Goal: Go to known website: Access a specific website the user already knows

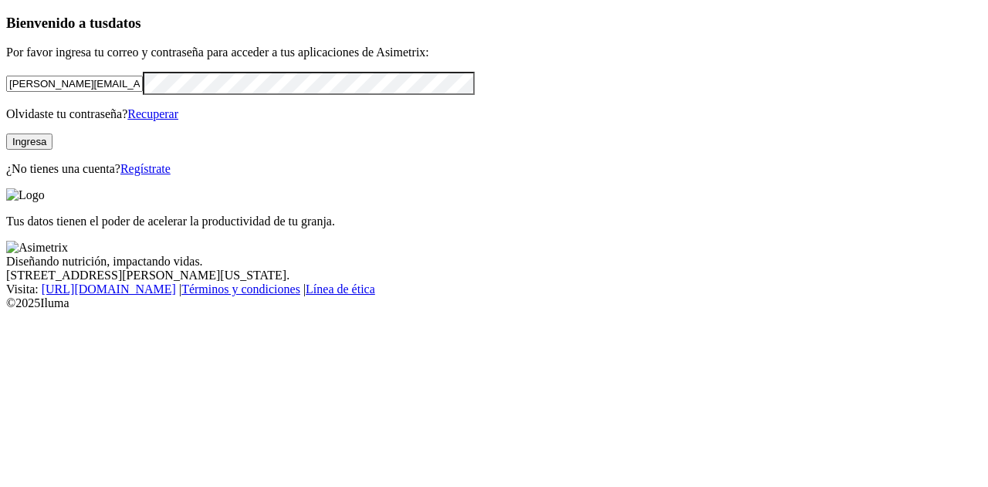
drag, startPoint x: 207, startPoint y: 117, endPoint x: 0, endPoint y: 134, distance: 207.5
click at [6, 134] on div "Bienvenido a tus datos Por favor ingresa tu correo y contraseña para acceder a …" at bounding box center [493, 95] width 975 height 161
type input "[PERSON_NAME][EMAIL_ADDRESS][DOMAIN_NAME]"
click input "submit" at bounding box center [0, 0] width 0 height 0
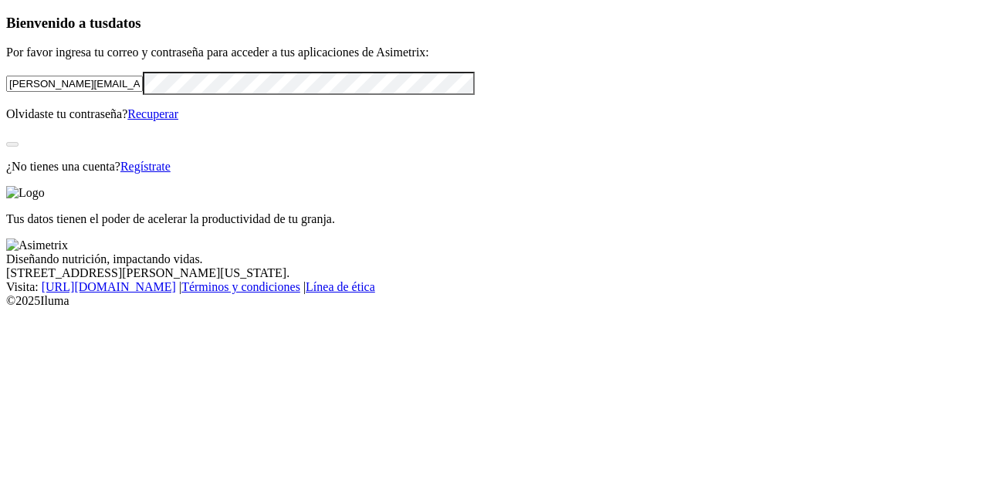
click at [144, 174] on div "Bienvenido a tus datos Por favor ingresa tu correo y contraseña para acceder a …" at bounding box center [493, 94] width 975 height 159
